Goal: Find contact information: Find contact information

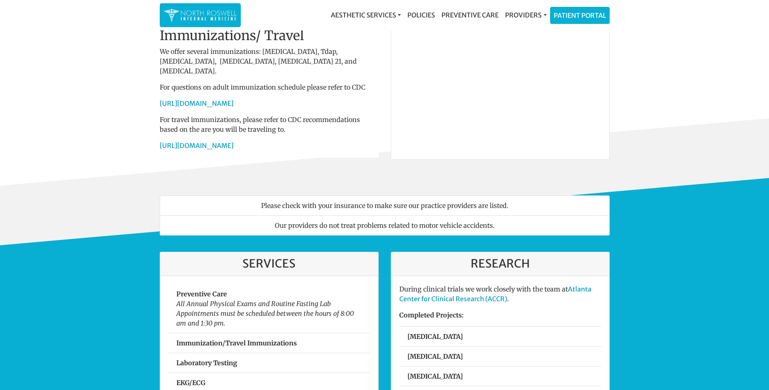
scroll to position [41, 0]
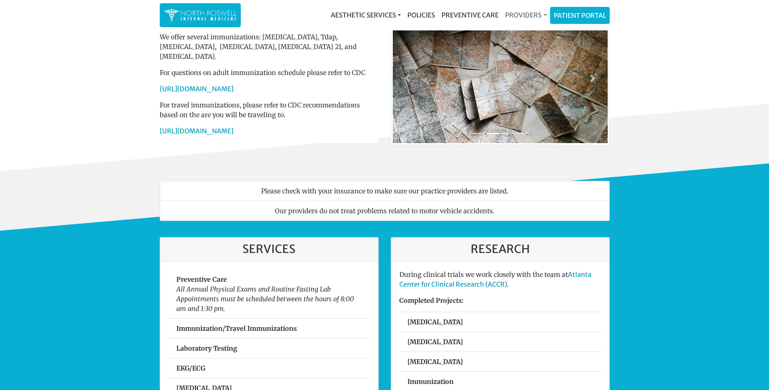
click at [533, 13] on link "Providers" at bounding box center [526, 15] width 48 height 16
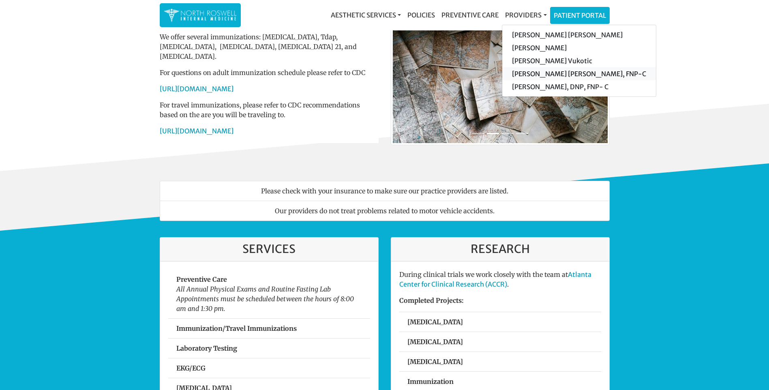
click at [545, 73] on link "[PERSON_NAME] [PERSON_NAME], FNP-C" at bounding box center [579, 73] width 154 height 13
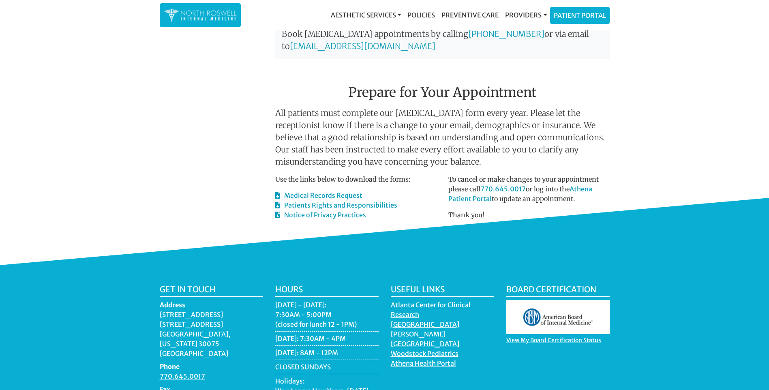
scroll to position [436, 0]
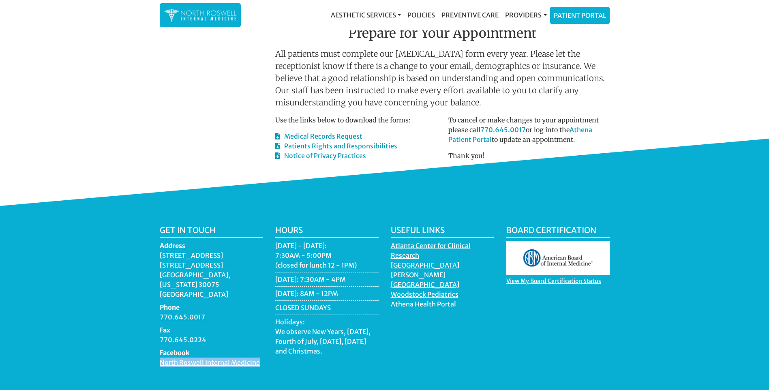
drag, startPoint x: 263, startPoint y: 328, endPoint x: 156, endPoint y: 324, distance: 106.3
click at [156, 324] on div "Get in touch Address [STREET_ADDRESS][US_STATE] Phone 770.645.0017 Fax 770.645.…" at bounding box center [211, 299] width 115 height 148
drag, startPoint x: 156, startPoint y: 324, endPoint x: 169, endPoint y: 325, distance: 12.6
copy link "North Roswell Internal Medicine"
drag, startPoint x: 158, startPoint y: 225, endPoint x: 228, endPoint y: 227, distance: 70.1
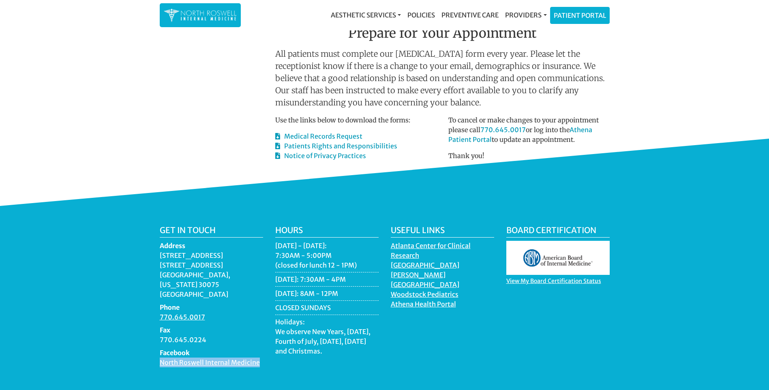
click at [228, 227] on div "Get in touch Address [STREET_ADDRESS][US_STATE] Phone 770.645.0017 Fax 770.645.…" at bounding box center [211, 299] width 115 height 148
drag, startPoint x: 228, startPoint y: 227, endPoint x: 217, endPoint y: 225, distance: 11.5
copy dd "[STREET_ADDRESS]"
drag, startPoint x: 158, startPoint y: 236, endPoint x: 233, endPoint y: 239, distance: 75.0
click at [233, 239] on div "Get in touch Address [STREET_ADDRESS][US_STATE] Phone 770.645.0017 Fax 770.645.…" at bounding box center [211, 299] width 115 height 148
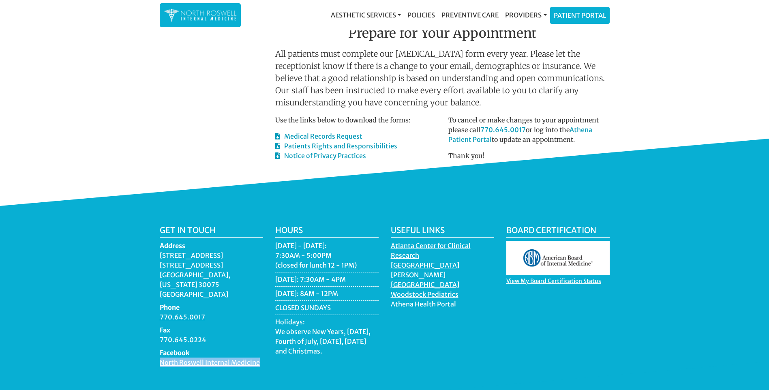
drag, startPoint x: 233, startPoint y: 239, endPoint x: 218, endPoint y: 238, distance: 15.4
copy dd "[STREET_ADDRESS]"
drag, startPoint x: 187, startPoint y: 248, endPoint x: 159, endPoint y: 249, distance: 28.0
click at [160, 250] on dd "[STREET_ADDRESS][US_STATE]" at bounding box center [211, 274] width 103 height 49
drag, startPoint x: 159, startPoint y: 249, endPoint x: 165, endPoint y: 249, distance: 6.1
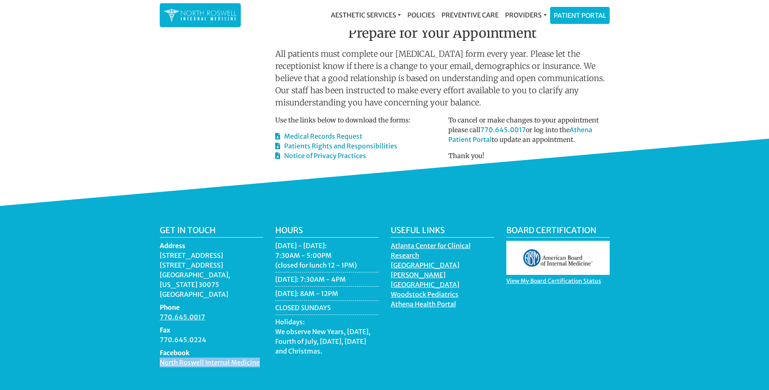
copy dd "[GEOGRAPHIC_DATA], [US_STATE]"
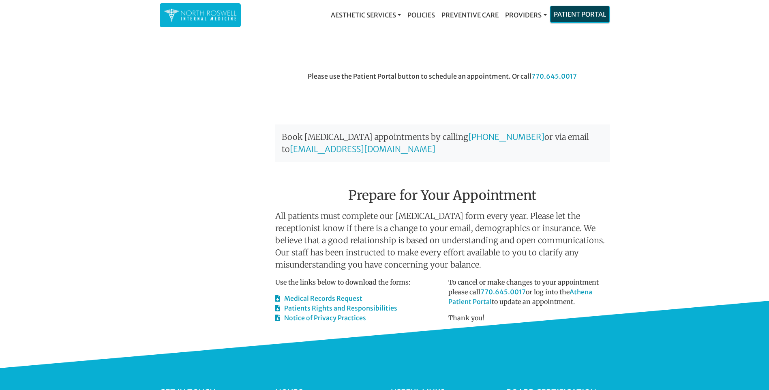
scroll to position [31, 0]
